Goal: Find specific page/section: Find specific page/section

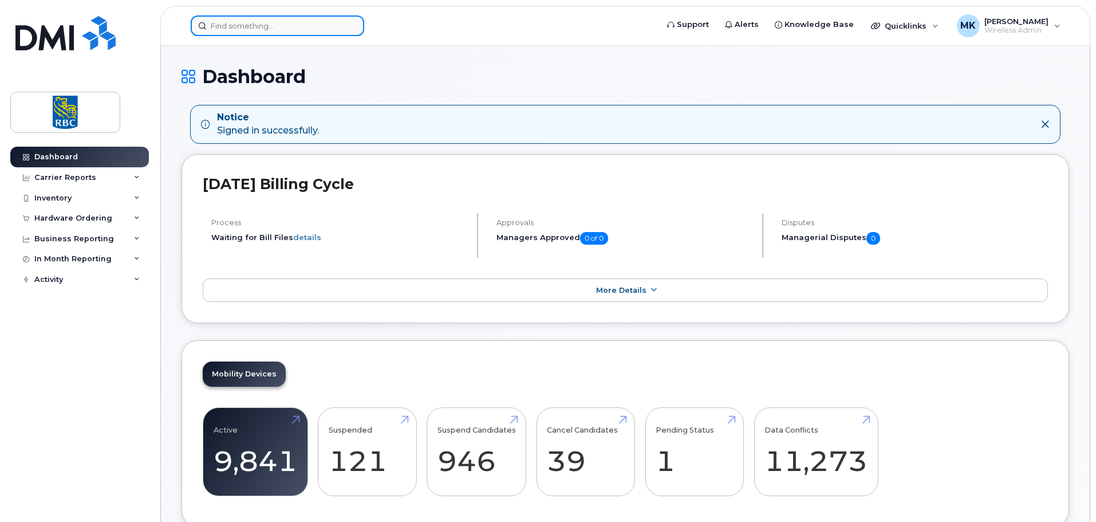
click at [307, 26] on input at bounding box center [277, 25] width 173 height 21
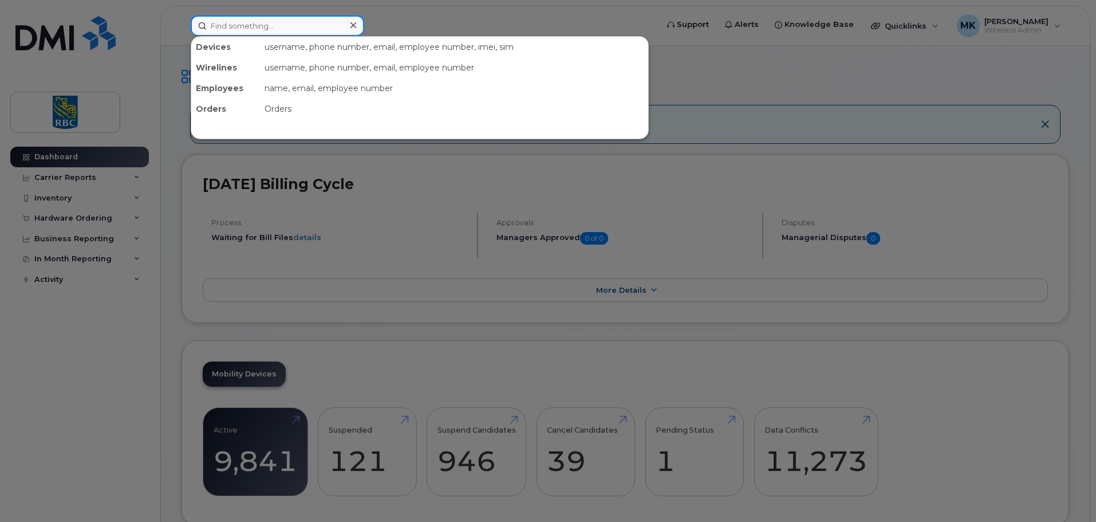
paste input "4168923439"
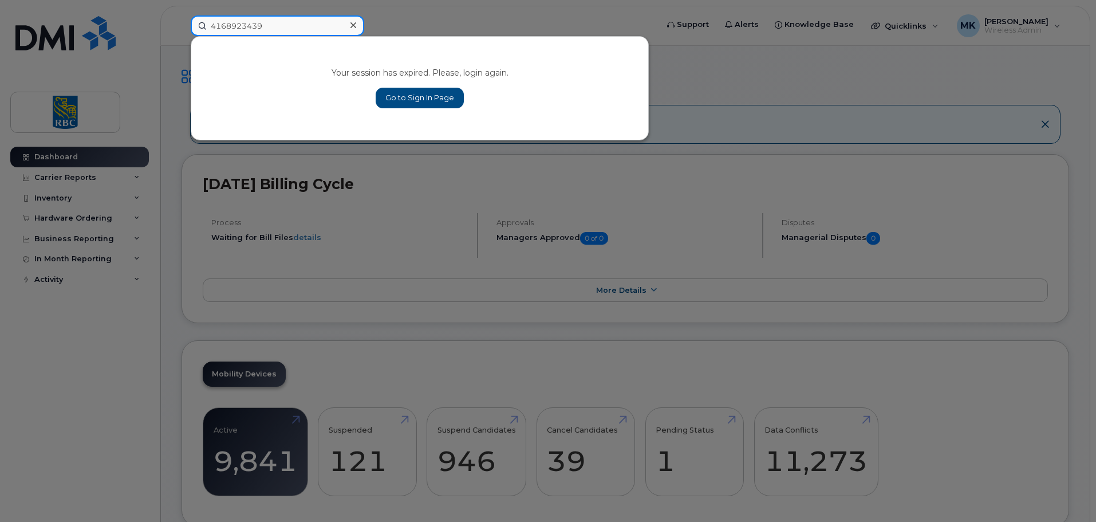
type input "4168923439"
click at [449, 102] on link "Go to Sign In Page" at bounding box center [420, 98] width 88 height 21
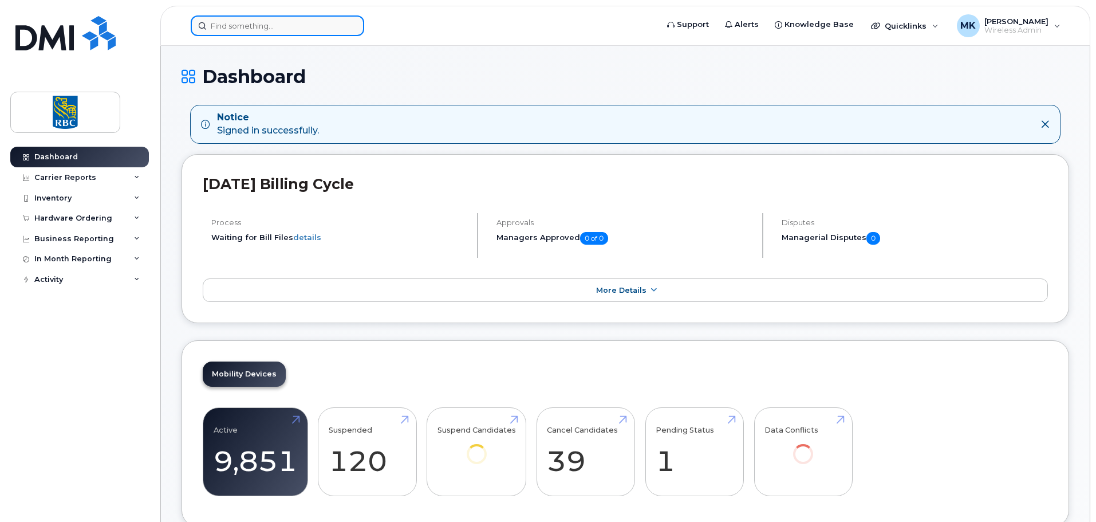
click at [305, 25] on input at bounding box center [277, 25] width 173 height 21
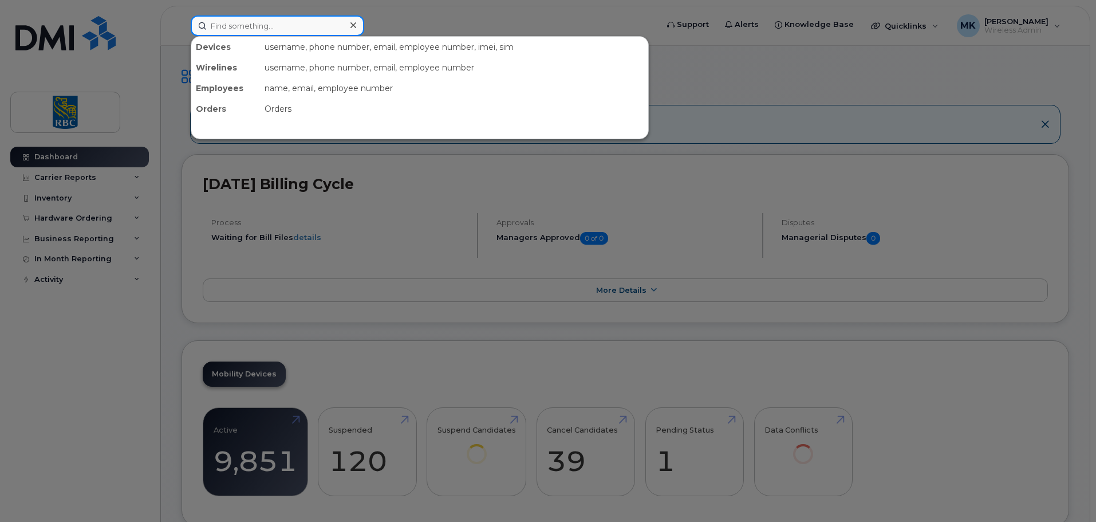
paste input "4168923439"
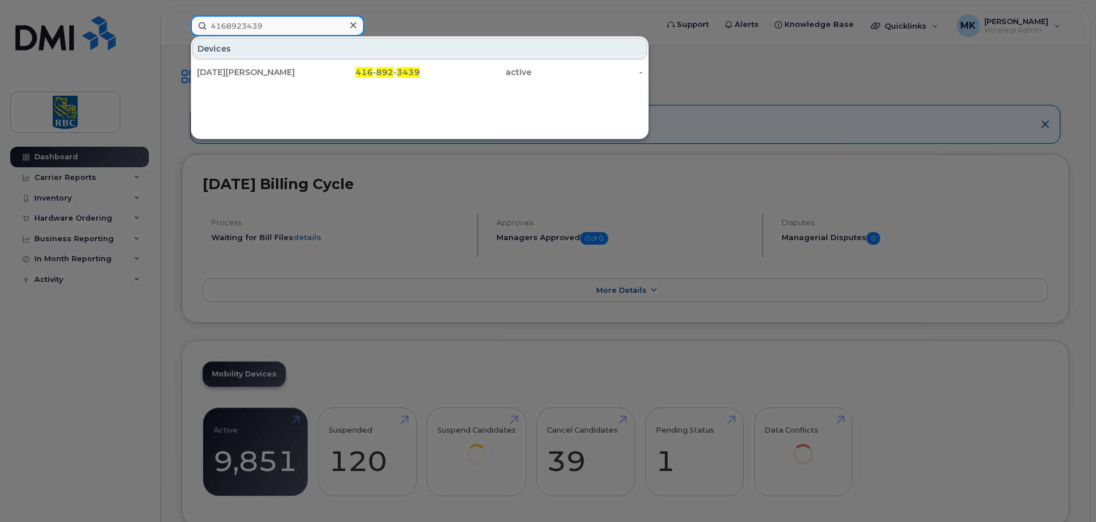
type input "4168923439"
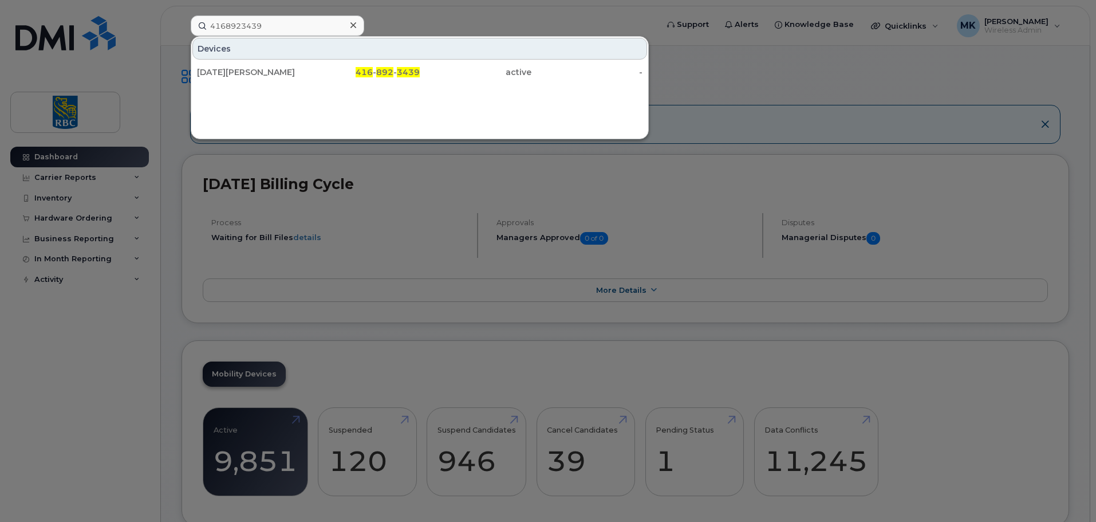
drag, startPoint x: 299, startPoint y: 70, endPoint x: 464, endPoint y: 82, distance: 165.9
click at [299, 70] on div "Natale Ali-mohammed" at bounding box center [253, 71] width 112 height 11
